Goal: Task Accomplishment & Management: Manage account settings

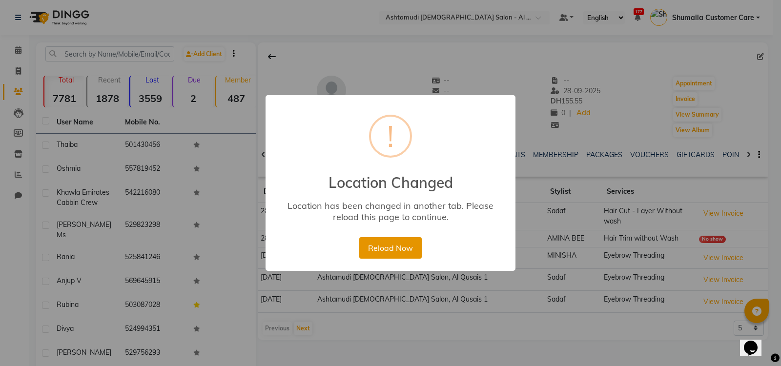
click at [388, 254] on button "Reload Now" at bounding box center [390, 247] width 62 height 21
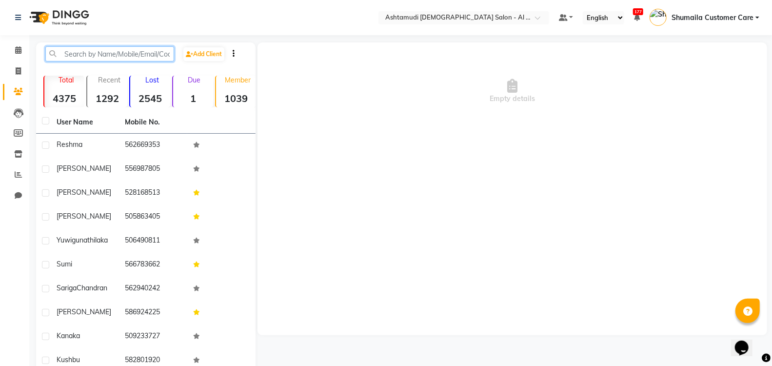
click at [107, 55] on input "text" at bounding box center [109, 53] width 129 height 15
paste input "97152539186"
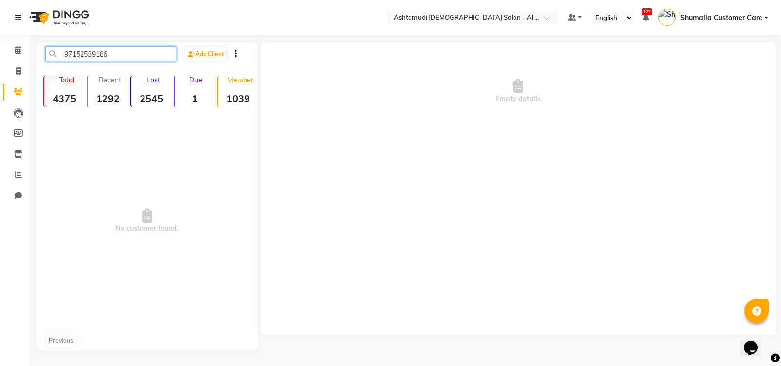
click at [75, 57] on input "97152539186" at bounding box center [110, 53] width 131 height 15
type input "52539186"
click at [17, 73] on icon at bounding box center [18, 70] width 5 height 7
select select "service"
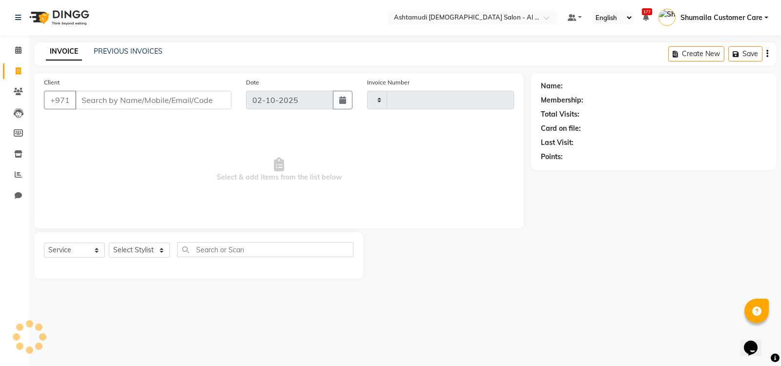
type input "4569"
select select "6647"
click at [17, 97] on span at bounding box center [18, 91] width 17 height 11
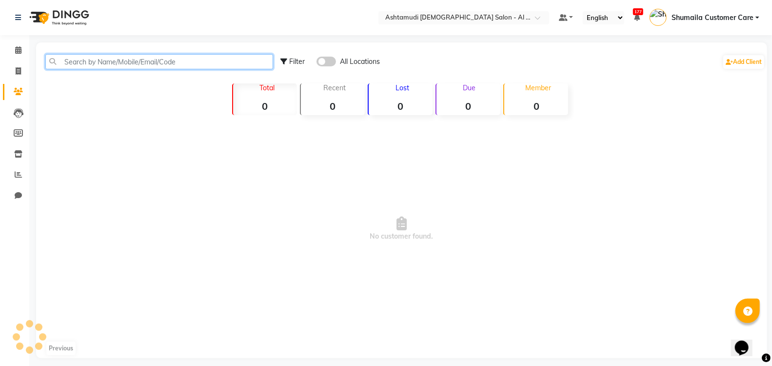
click at [160, 61] on input "text" at bounding box center [159, 61] width 228 height 15
paste input "97152539186"
type input "97152539186"
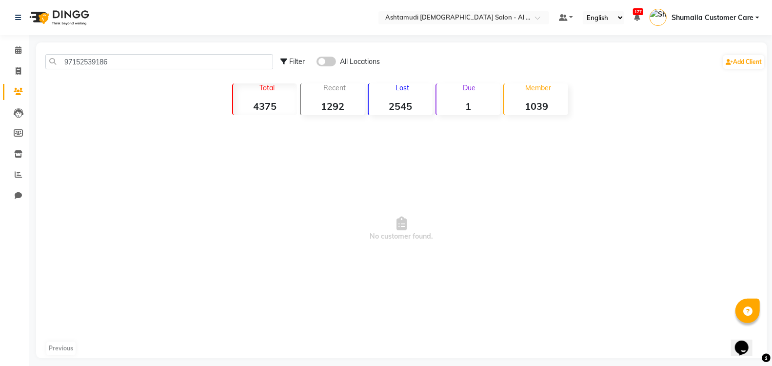
click at [332, 62] on span at bounding box center [327, 62] width 20 height 10
click at [317, 63] on input "checkbox" at bounding box center [317, 63] width 0 height 0
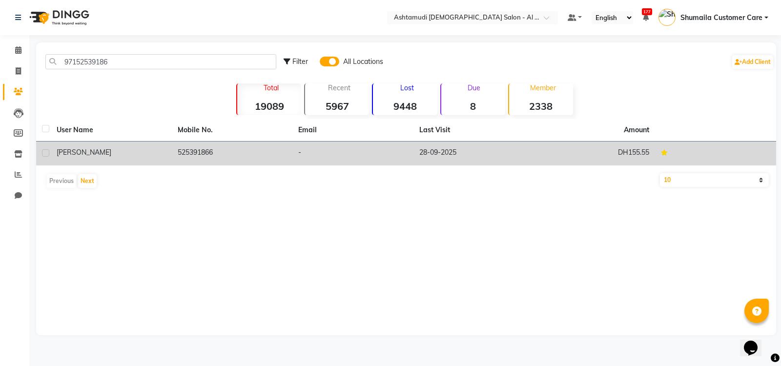
click at [284, 151] on td "525391866" at bounding box center [232, 153] width 121 height 24
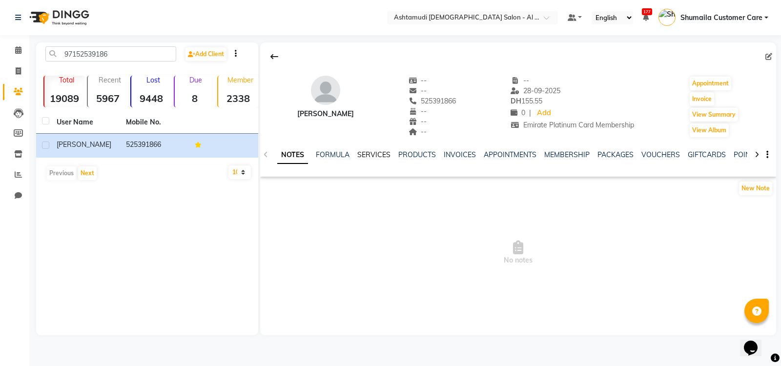
click at [374, 152] on link "SERVICES" at bounding box center [373, 154] width 33 height 9
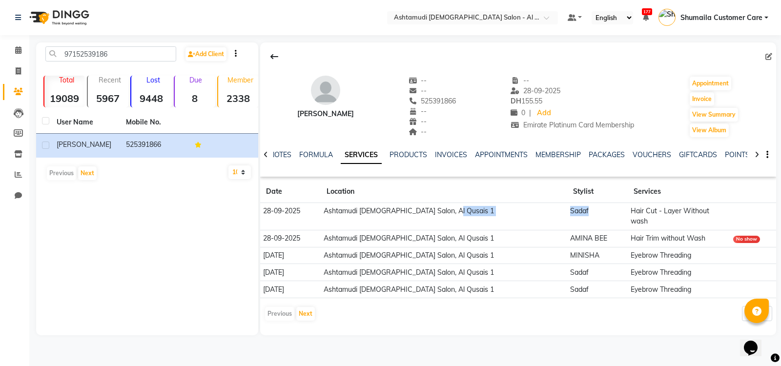
drag, startPoint x: 527, startPoint y: 212, endPoint x: 554, endPoint y: 211, distance: 26.8
click at [554, 211] on tr "[DATE] Ashtamudi [DEMOGRAPHIC_DATA] Salon, Al Qusais 1 Sadaf Hair Cut - Layer W…" at bounding box center [518, 216] width 516 height 27
copy tr "Sadaf"
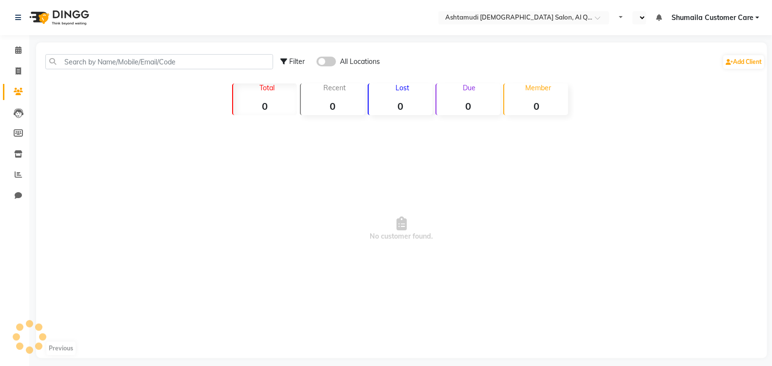
select select "en"
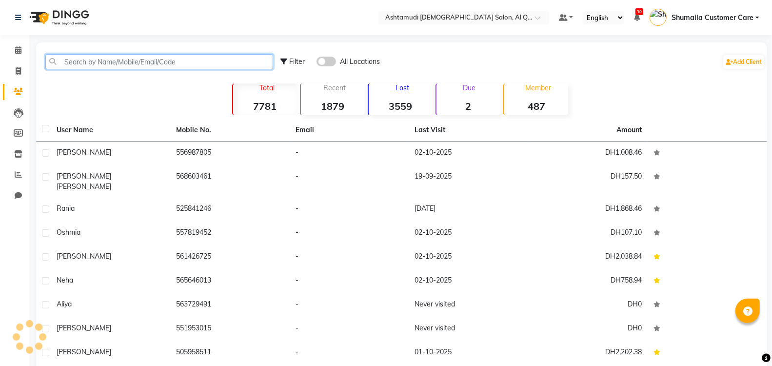
click at [98, 60] on input "text" at bounding box center [159, 61] width 228 height 15
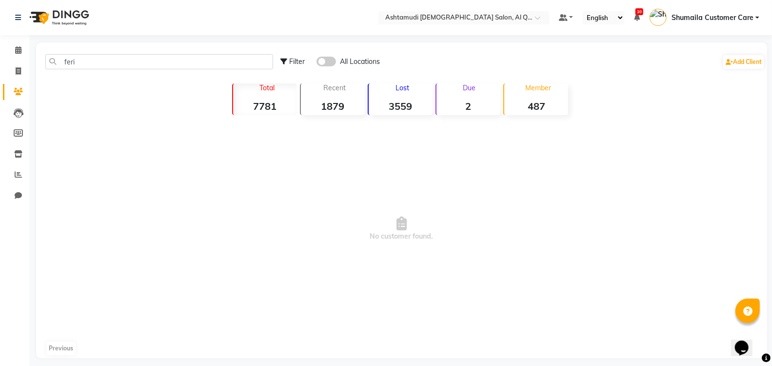
click at [328, 60] on span at bounding box center [327, 62] width 20 height 10
click at [317, 63] on input "checkbox" at bounding box center [317, 63] width 0 height 0
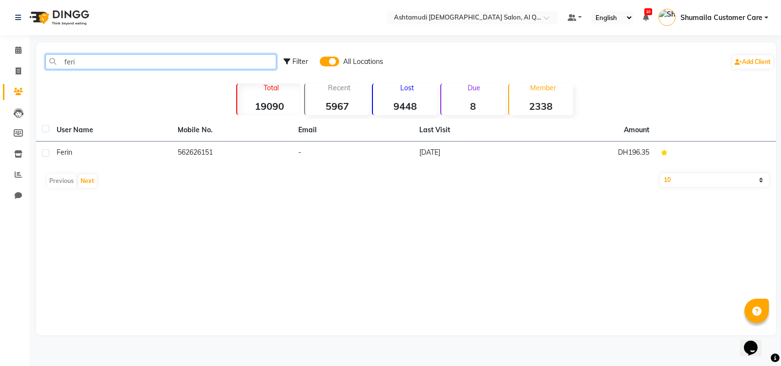
click at [104, 60] on input "feri" at bounding box center [160, 61] width 231 height 15
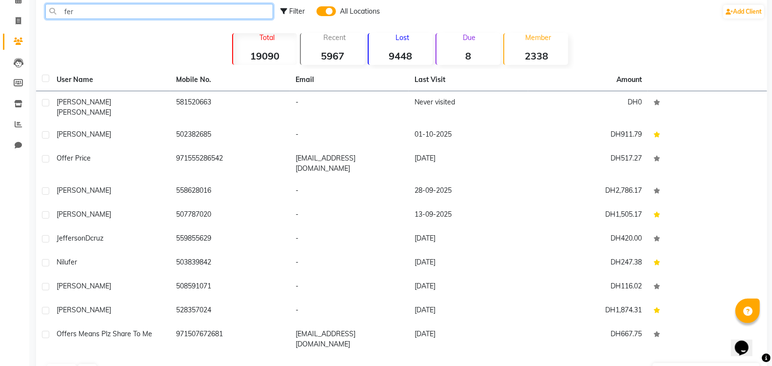
scroll to position [56, 0]
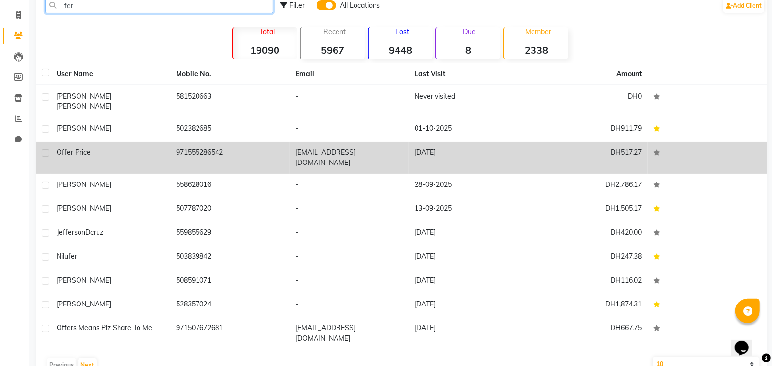
type input "fer"
drag, startPoint x: 164, startPoint y: 144, endPoint x: 235, endPoint y: 135, distance: 70.9
click at [235, 141] on tr "Offer price 971555286542 Septseven233@gmail.com 30-09-2025 DH517.27" at bounding box center [401, 157] width 731 height 32
copy tr "971555286542"
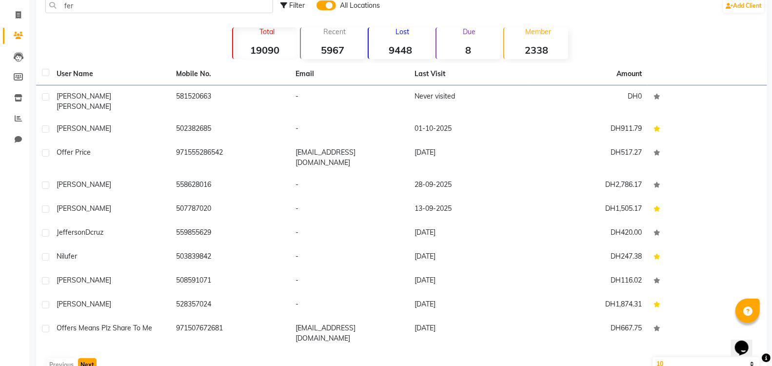
click at [86, 358] on button "Next" at bounding box center [87, 365] width 19 height 14
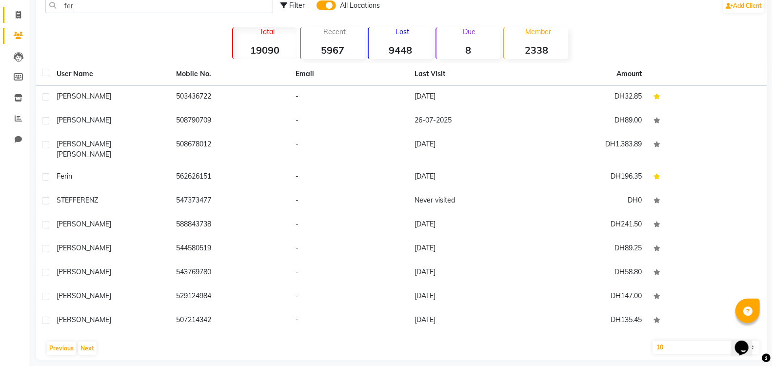
click at [16, 8] on link "Invoice" at bounding box center [14, 15] width 23 height 16
select select "service"
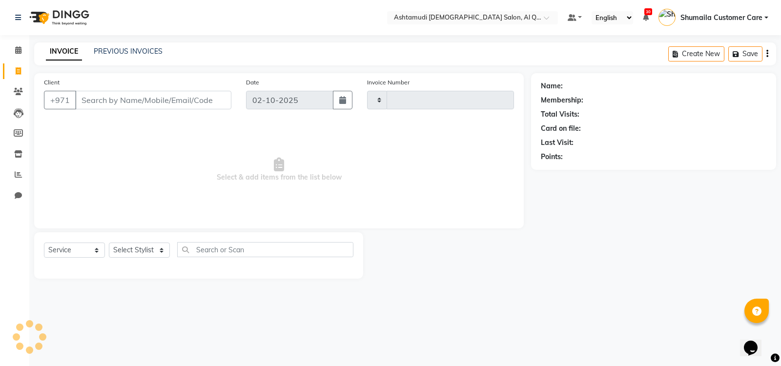
type input "7578"
select select "6848"
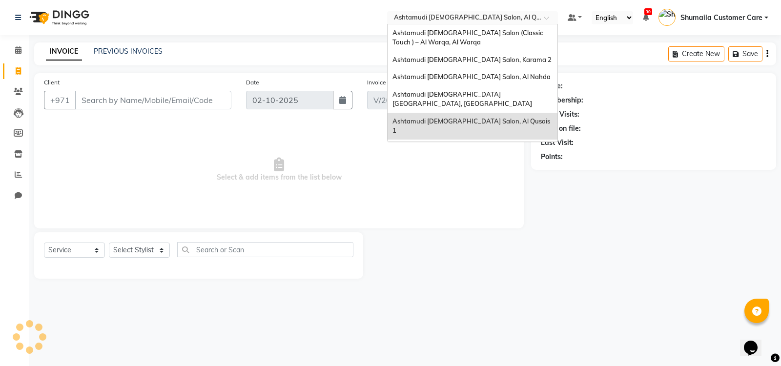
click at [429, 22] on input "text" at bounding box center [462, 19] width 141 height 10
click at [440, 113] on div "Ashtamudi [DEMOGRAPHIC_DATA] Salon, Al Qusais 1" at bounding box center [472, 126] width 170 height 27
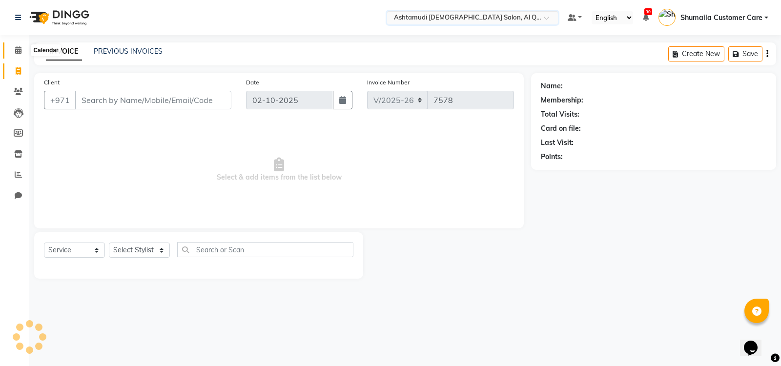
click at [13, 52] on span at bounding box center [18, 50] width 17 height 11
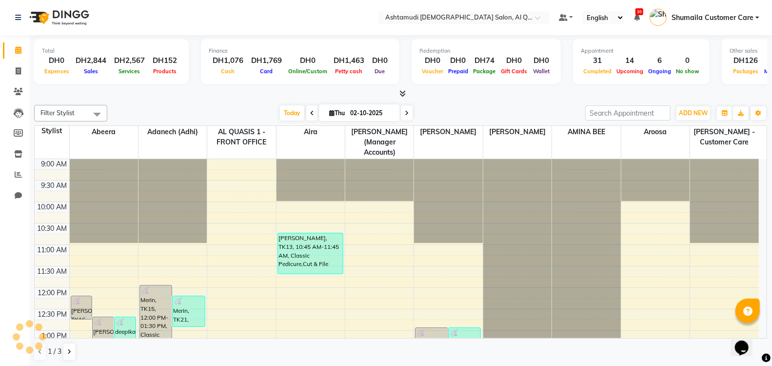
click at [366, 112] on input "02-10-2025" at bounding box center [371, 113] width 49 height 15
select select "10"
select select "2025"
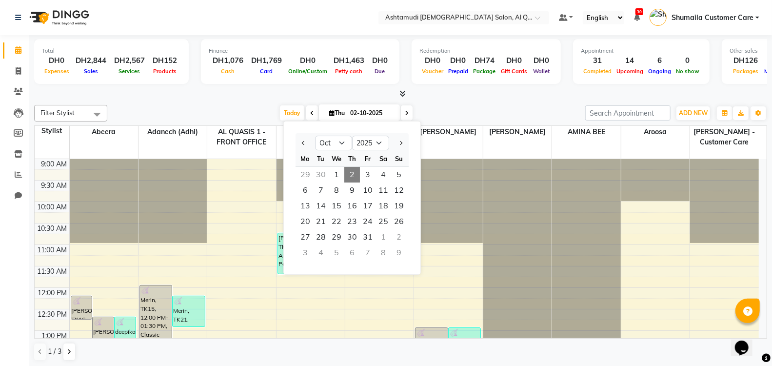
click at [322, 176] on div "30" at bounding box center [321, 175] width 16 height 16
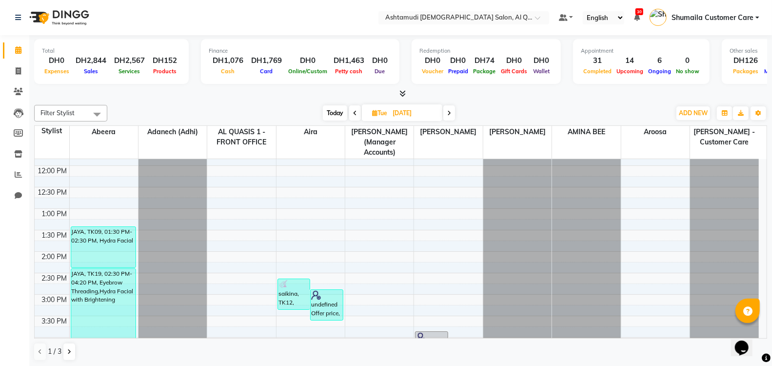
scroll to position [120, 0]
click at [352, 112] on span at bounding box center [355, 112] width 12 height 15
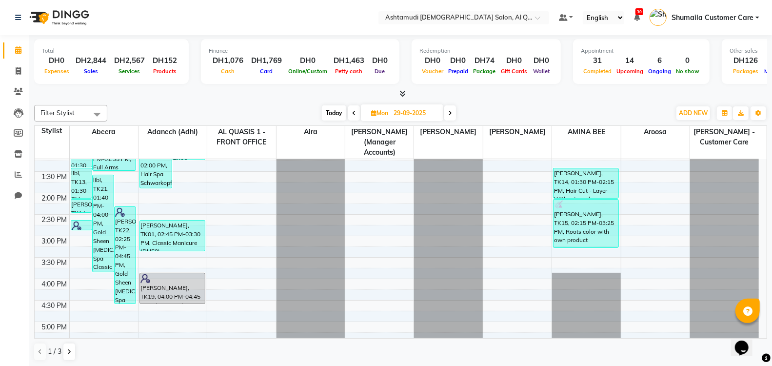
scroll to position [0, 0]
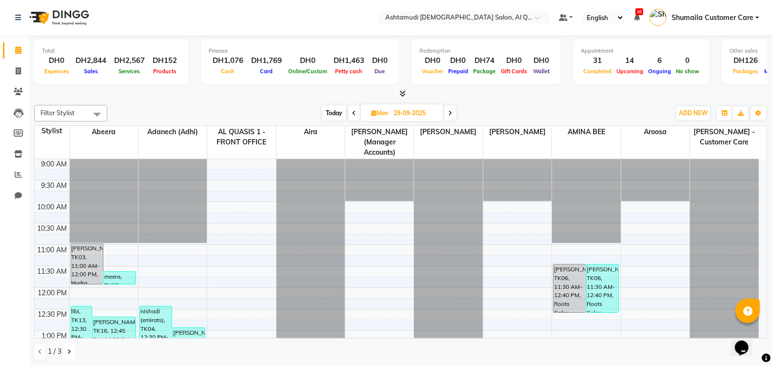
click at [70, 345] on button at bounding box center [69, 352] width 12 height 17
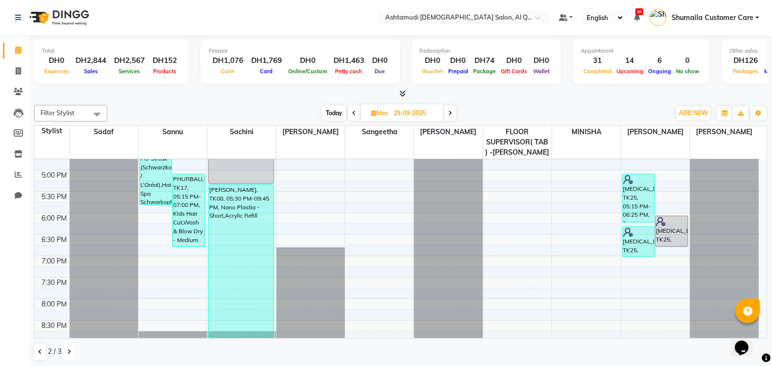
scroll to position [409, 0]
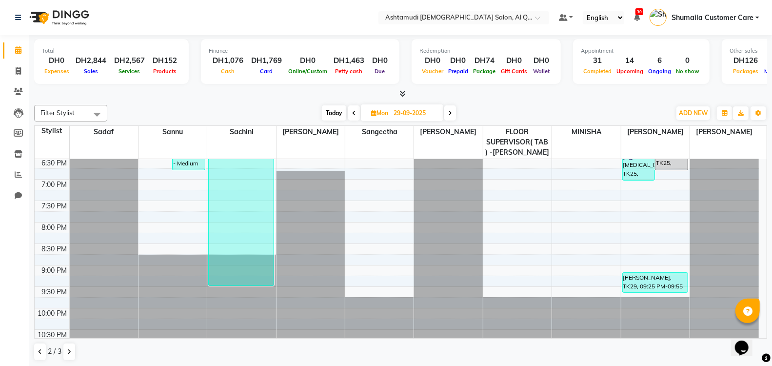
click at [449, 111] on icon at bounding box center [450, 113] width 4 height 6
type input "30-09-2025"
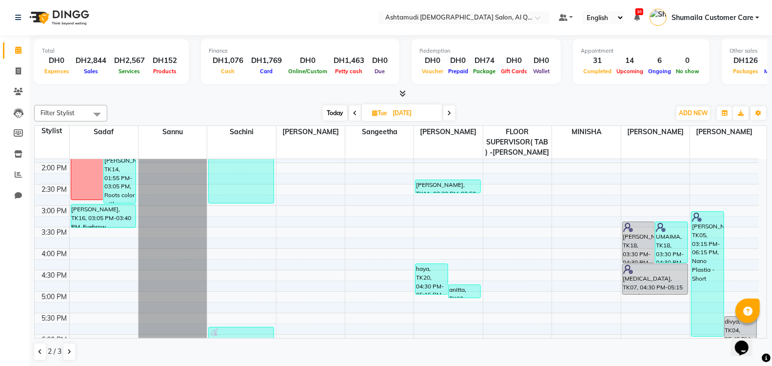
scroll to position [207, 0]
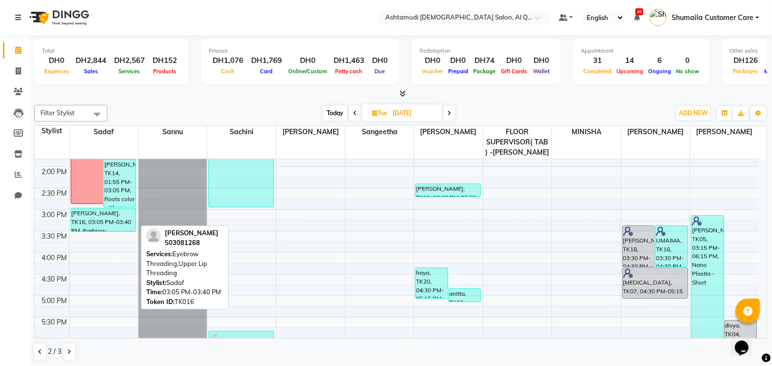
click at [81, 216] on div "febin, TK16, 03:05 PM-03:40 PM, Eyebrow Threading,Upper Lip Threading" at bounding box center [103, 219] width 65 height 23
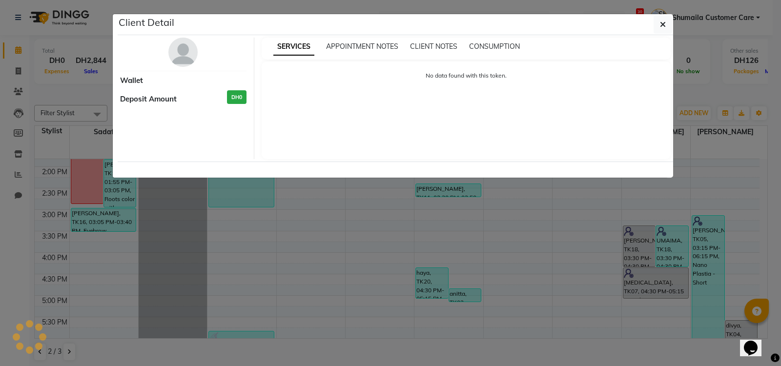
select select "3"
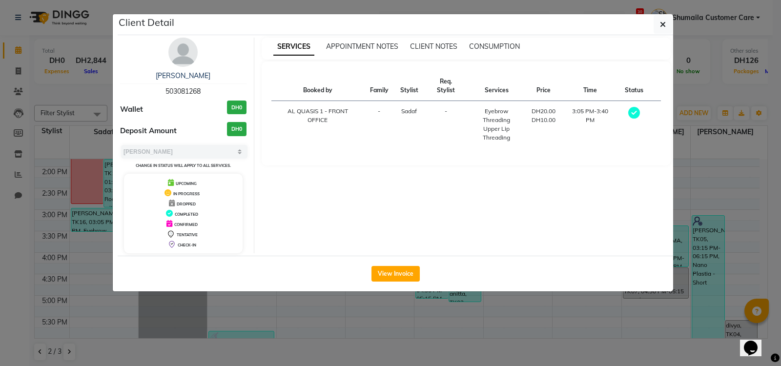
drag, startPoint x: 162, startPoint y: 89, endPoint x: 209, endPoint y: 87, distance: 47.4
click at [209, 87] on div "febin 503081268" at bounding box center [183, 84] width 126 height 26
copy span "503081268"
click at [184, 74] on link "febin" at bounding box center [183, 75] width 55 height 9
